Goal: Task Accomplishment & Management: Manage account settings

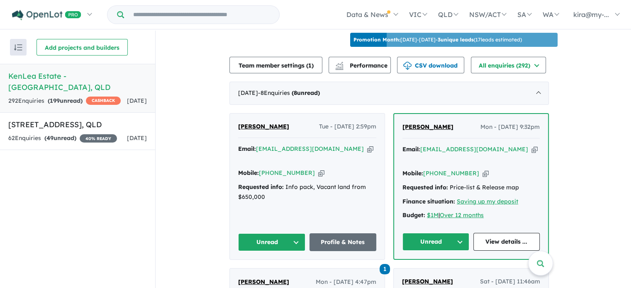
scroll to position [289, 0]
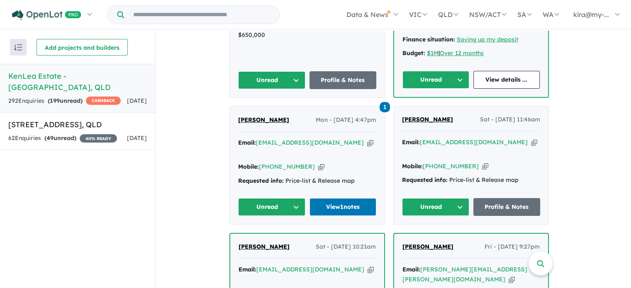
scroll to position [455, 0]
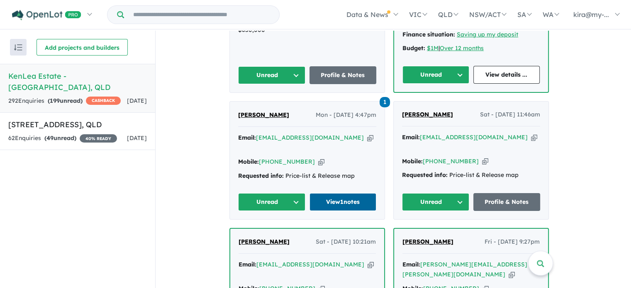
click at [342, 193] on link "View 1 notes" at bounding box center [342, 202] width 67 height 18
click at [271, 193] on button "Unread" at bounding box center [271, 202] width 67 height 18
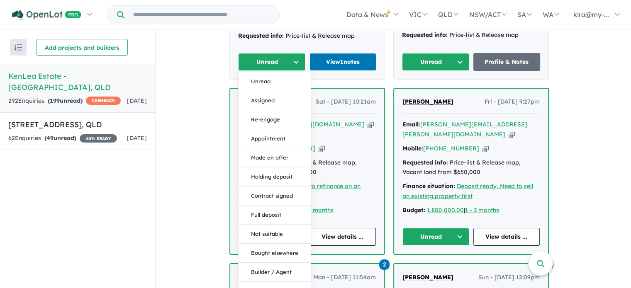
scroll to position [603, 0]
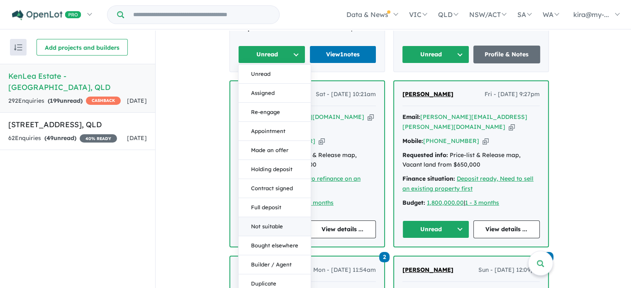
click at [262, 217] on button "Not suitable" at bounding box center [275, 226] width 72 height 19
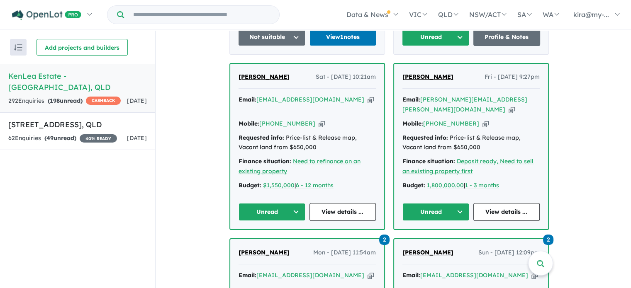
scroll to position [614, 0]
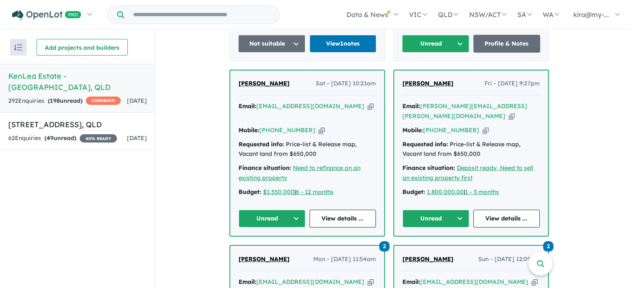
click at [435, 210] on button "Unread" at bounding box center [435, 219] width 67 height 18
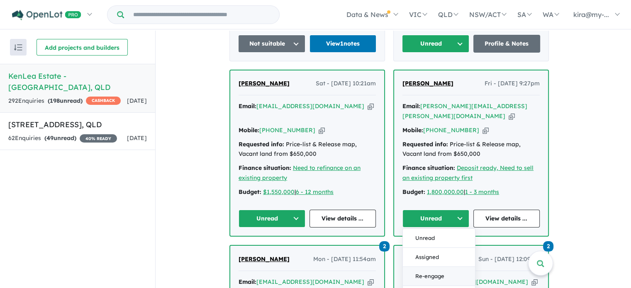
click at [426, 267] on button "Re-engage" at bounding box center [439, 276] width 72 height 19
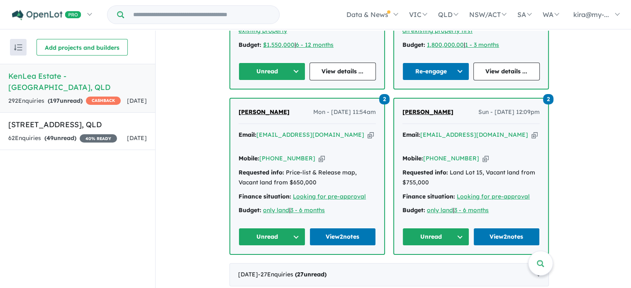
scroll to position [762, 0]
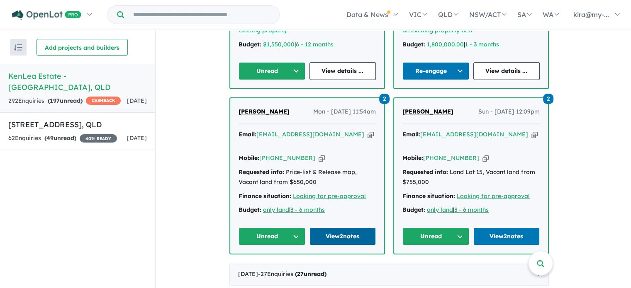
click at [338, 228] on link "View 2 notes" at bounding box center [342, 237] width 67 height 18
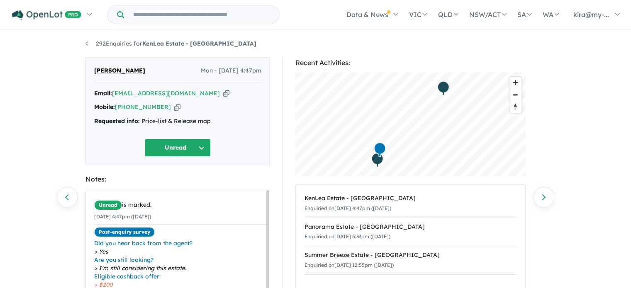
click at [190, 149] on button "Unread" at bounding box center [177, 148] width 66 height 18
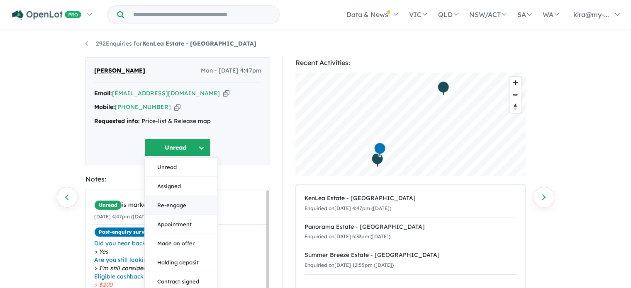
click at [170, 205] on button "Re-engage" at bounding box center [181, 205] width 72 height 19
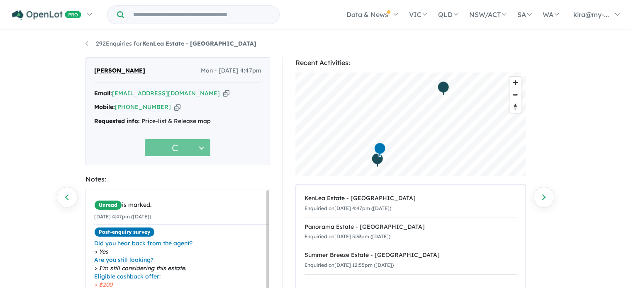
scroll to position [2, 0]
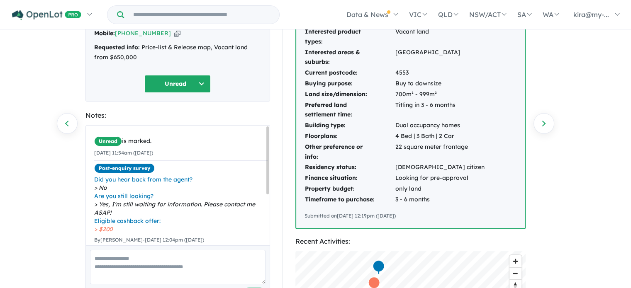
scroll to position [73, 0]
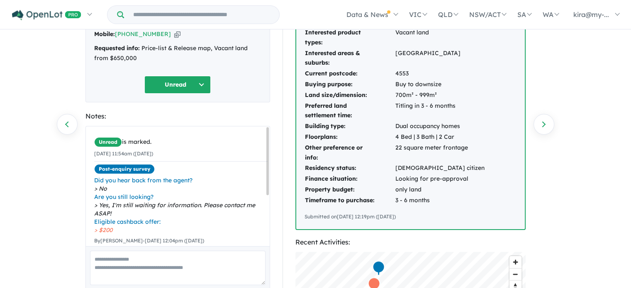
click at [191, 77] on button "Unread" at bounding box center [177, 85] width 66 height 18
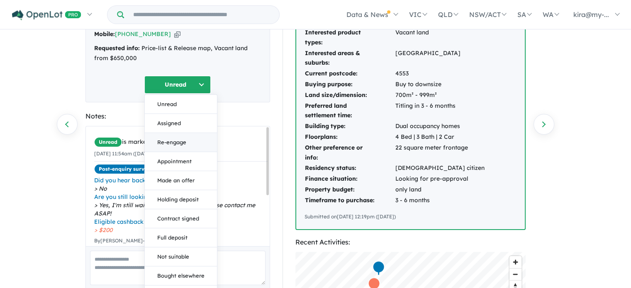
click at [174, 146] on button "Re-engage" at bounding box center [181, 142] width 72 height 19
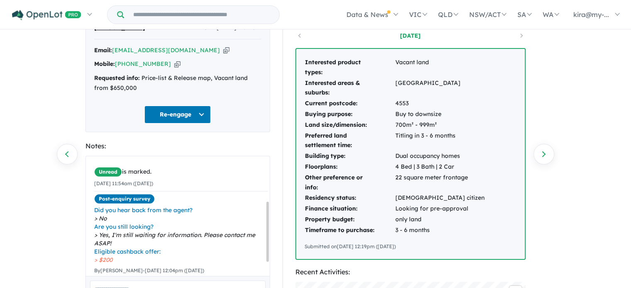
scroll to position [89, 0]
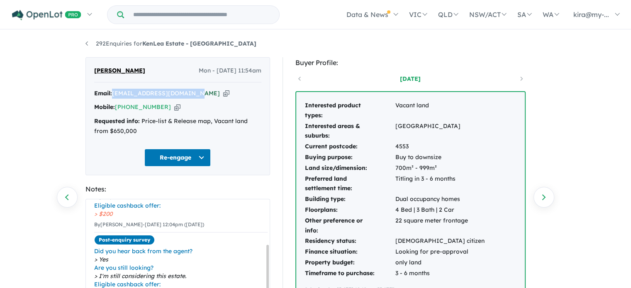
drag, startPoint x: 192, startPoint y: 94, endPoint x: 114, endPoint y: 93, distance: 78.0
click at [114, 93] on div "Email: pmfarr@farrugiaco.com.au Copied!" at bounding box center [177, 94] width 167 height 10
copy a%20KenLea%20Estate%20-%20Woombye"] "[EMAIL_ADDRESS][DOMAIN_NAME]"
